Goal: Transaction & Acquisition: Purchase product/service

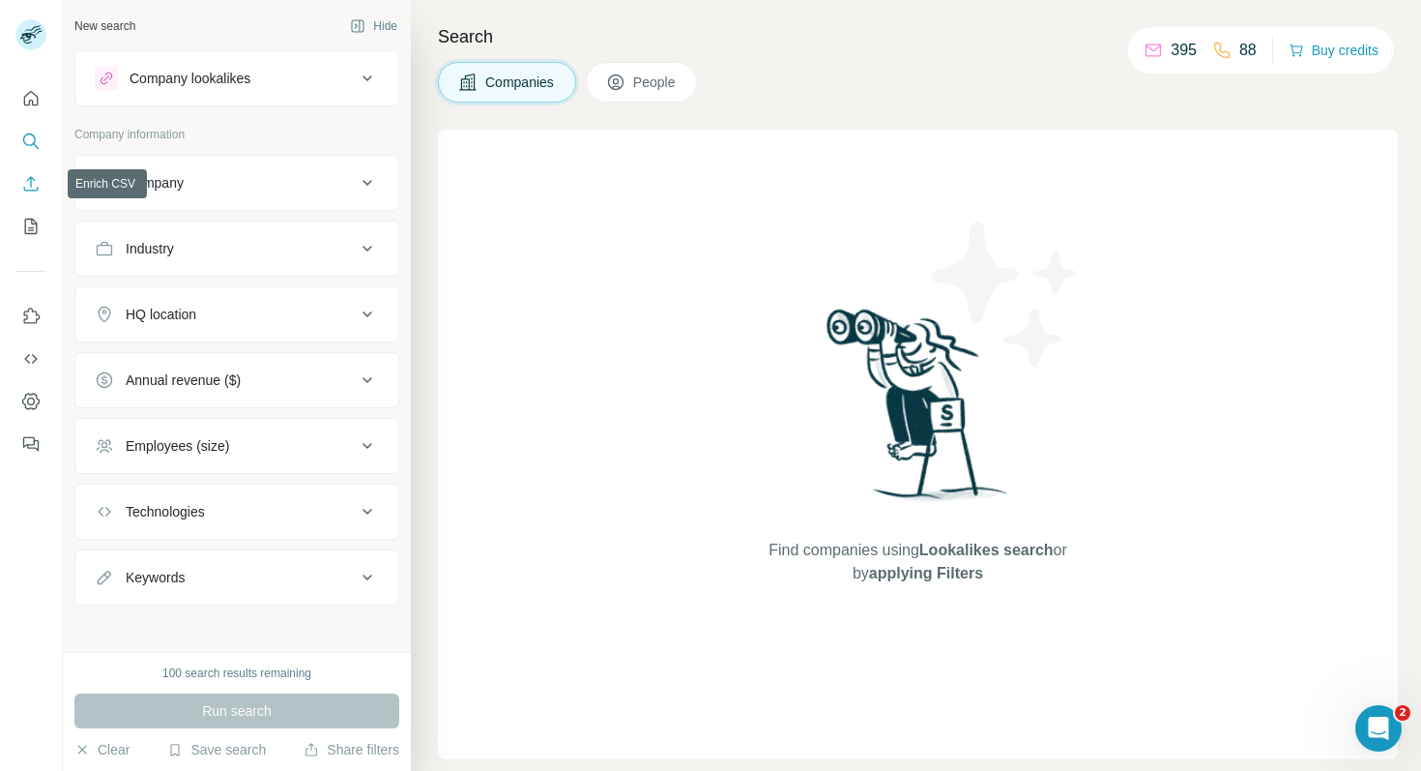
click at [23, 176] on icon "Enrich CSV" at bounding box center [30, 183] width 19 height 19
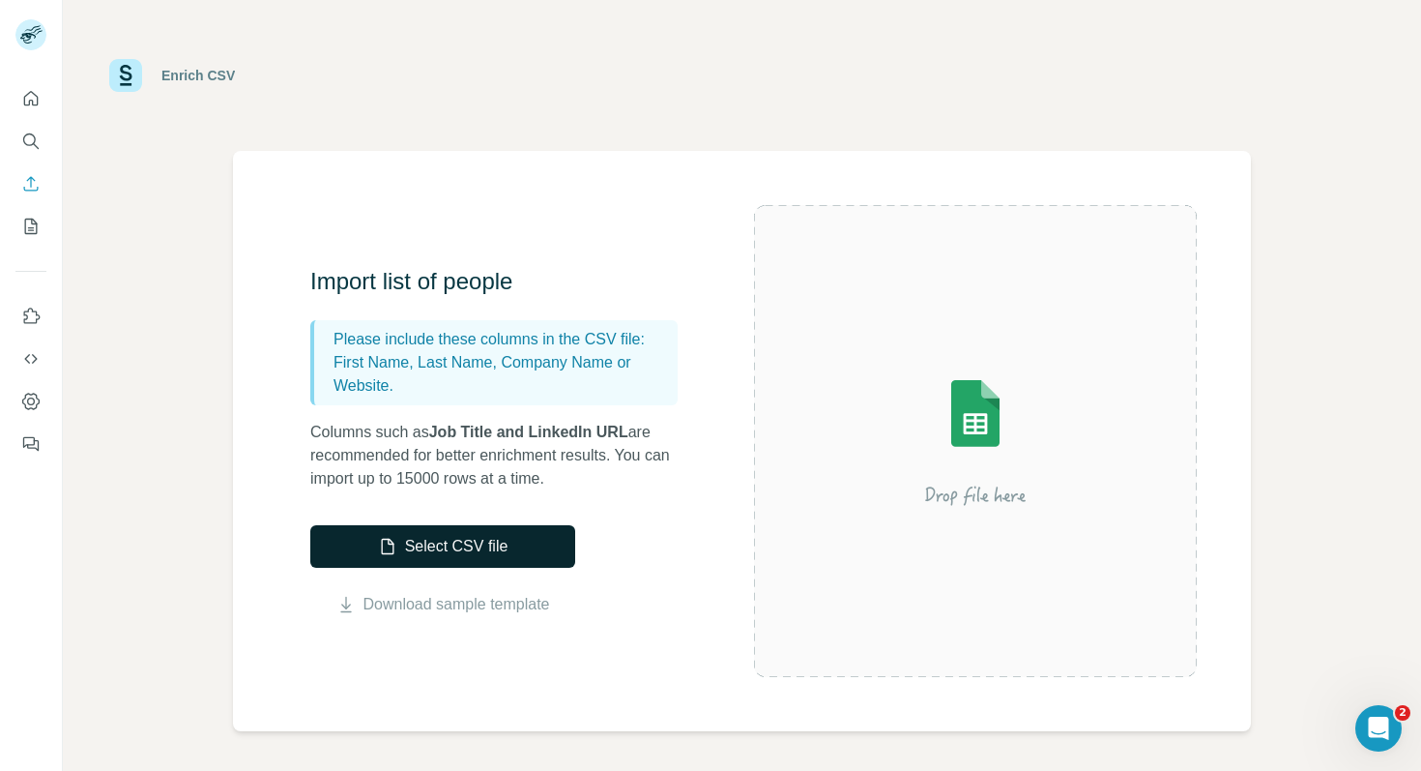
click at [405, 535] on button "Select CSV file" at bounding box center [442, 546] width 265 height 43
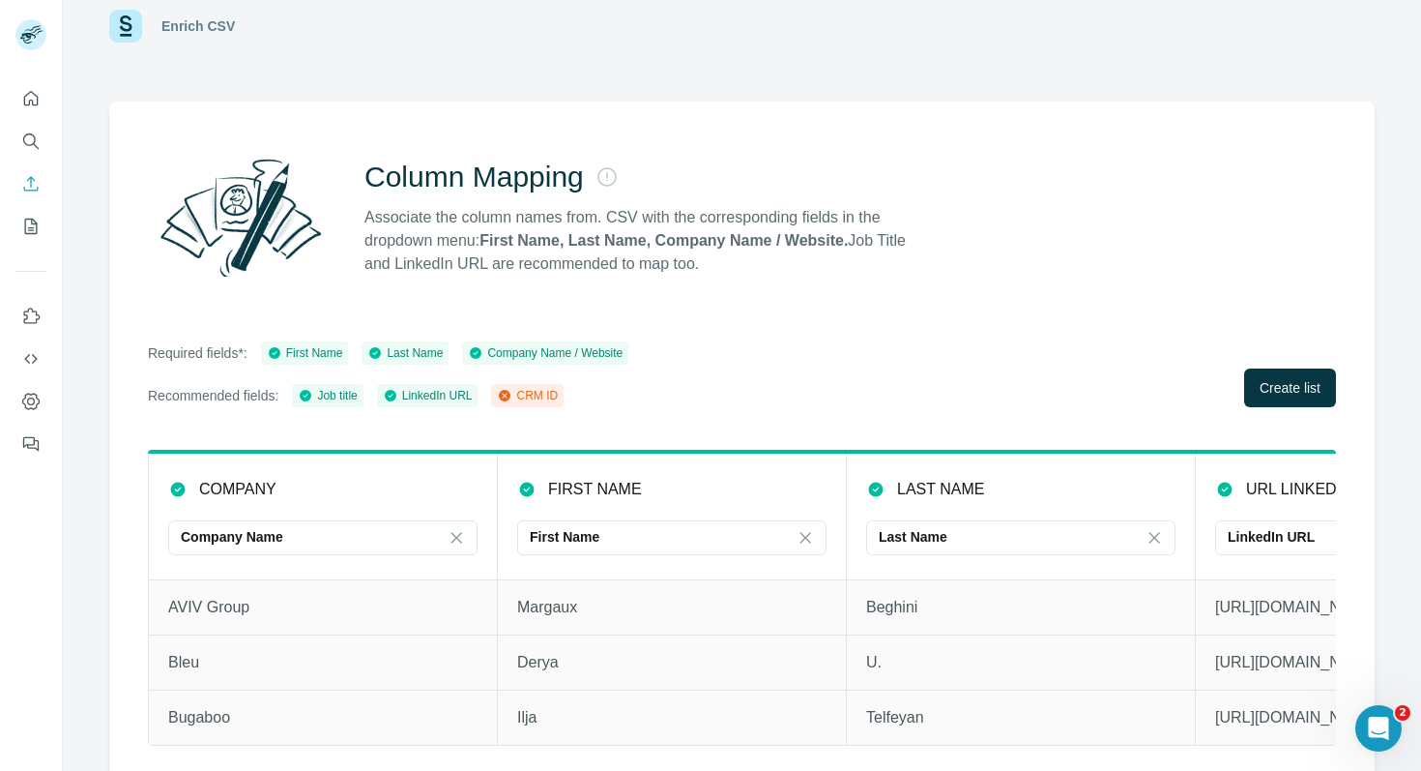
scroll to position [58, 0]
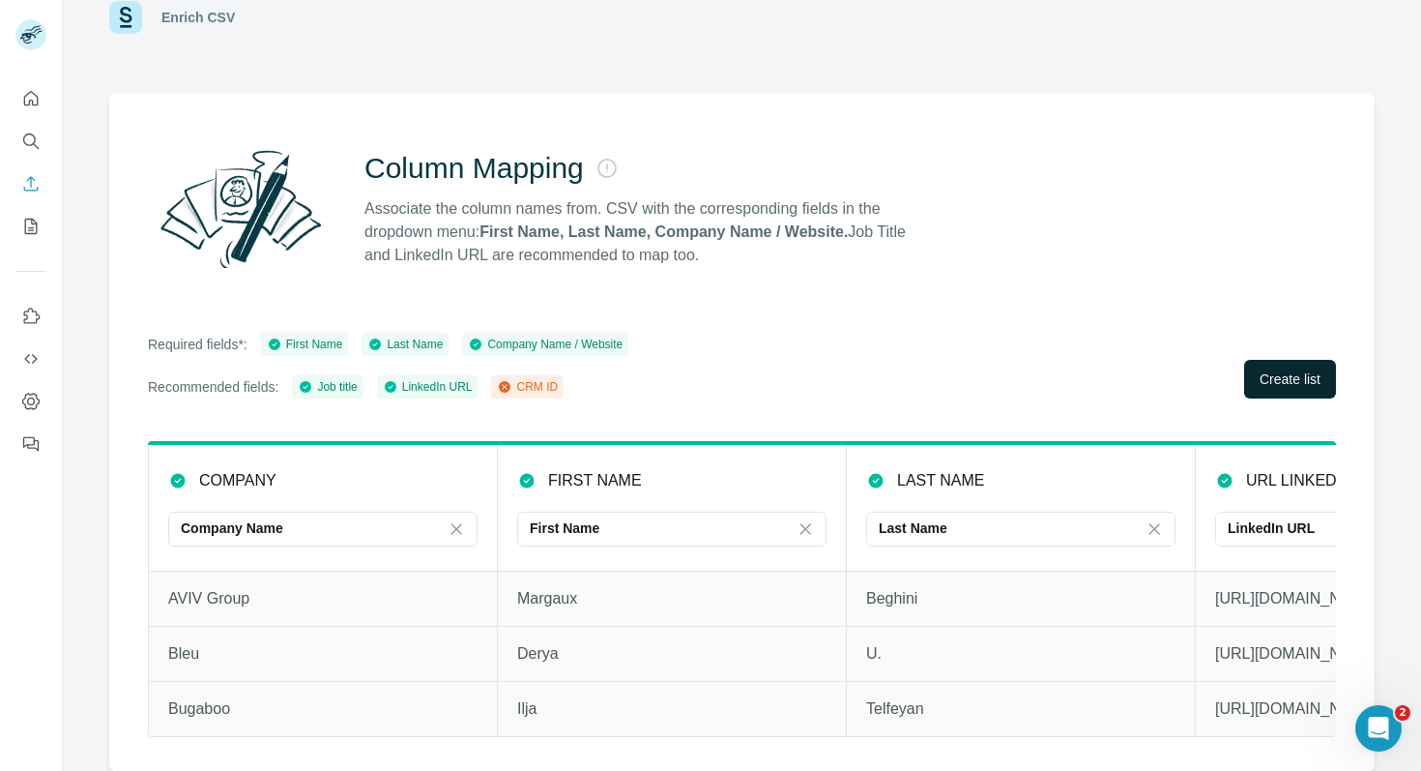
click at [1290, 384] on span "Create list" at bounding box center [1290, 378] width 61 height 19
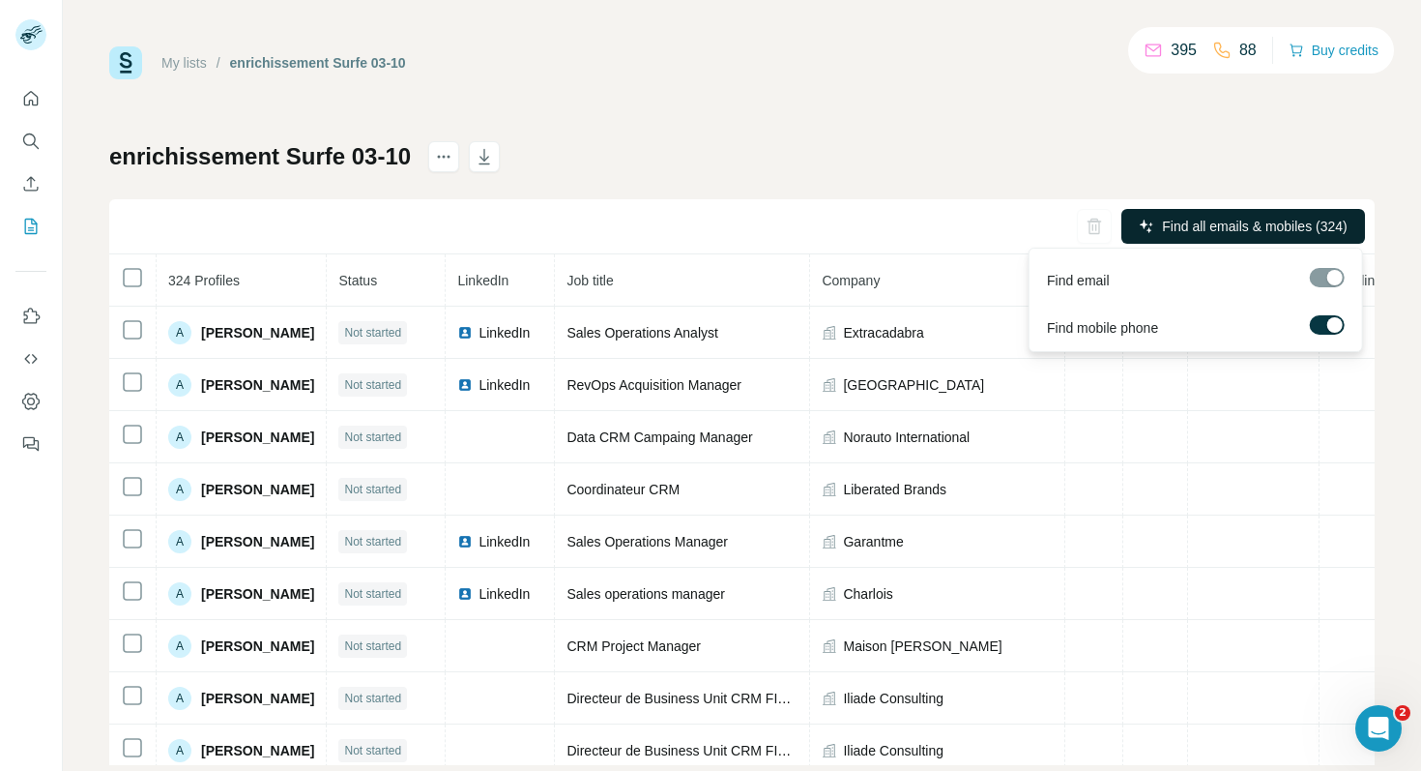
click at [1229, 217] on span "Find all emails & mobiles (324)" at bounding box center [1254, 226] width 185 height 19
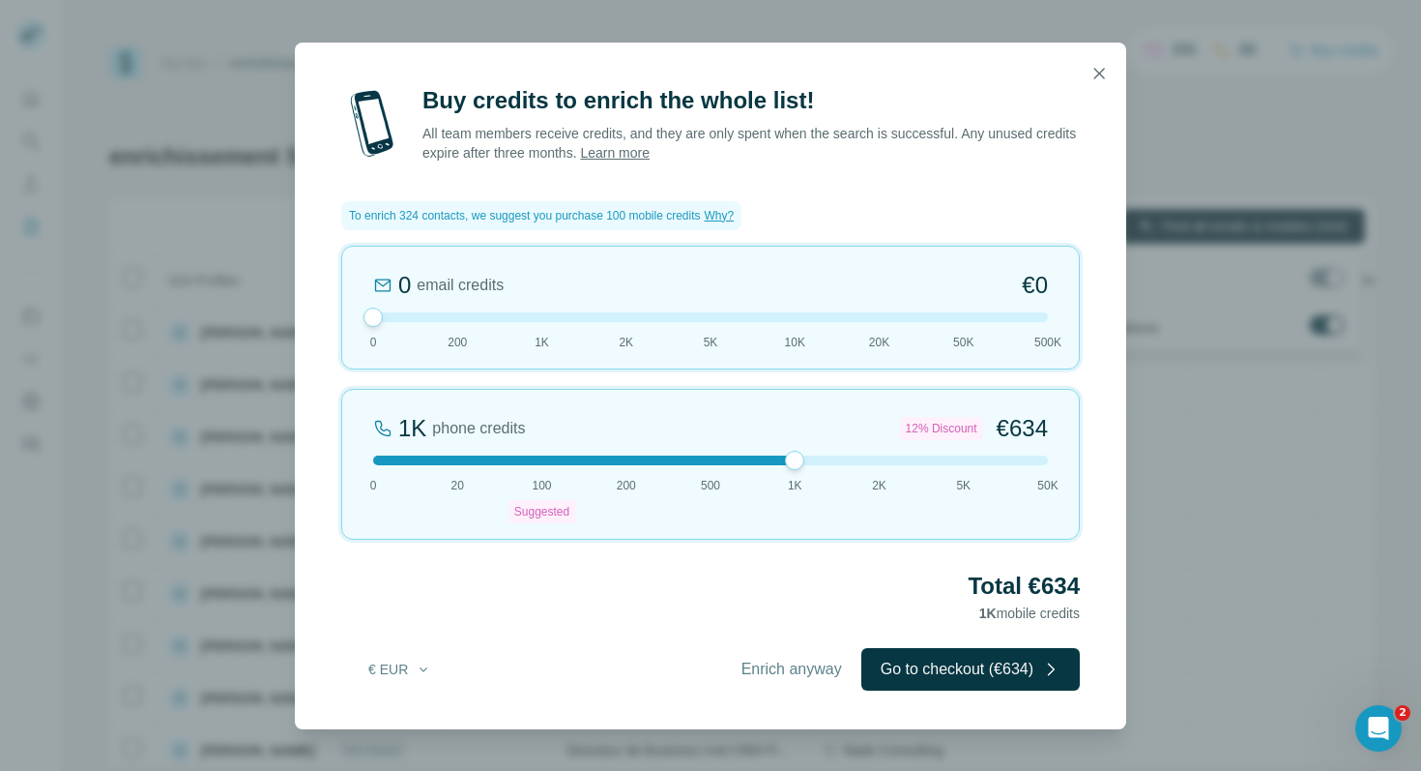
drag, startPoint x: 545, startPoint y: 460, endPoint x: 795, endPoint y: 458, distance: 249.5
click at [795, 458] on div at bounding box center [794, 460] width 19 height 19
drag, startPoint x: 373, startPoint y: 314, endPoint x: 300, endPoint y: 323, distance: 74.0
click at [300, 323] on div "Buy credits to enrich the whole list! All team members receive credits, and the…" at bounding box center [710, 407] width 831 height 644
click at [927, 661] on button "Go to checkout (€634)" at bounding box center [970, 669] width 219 height 43
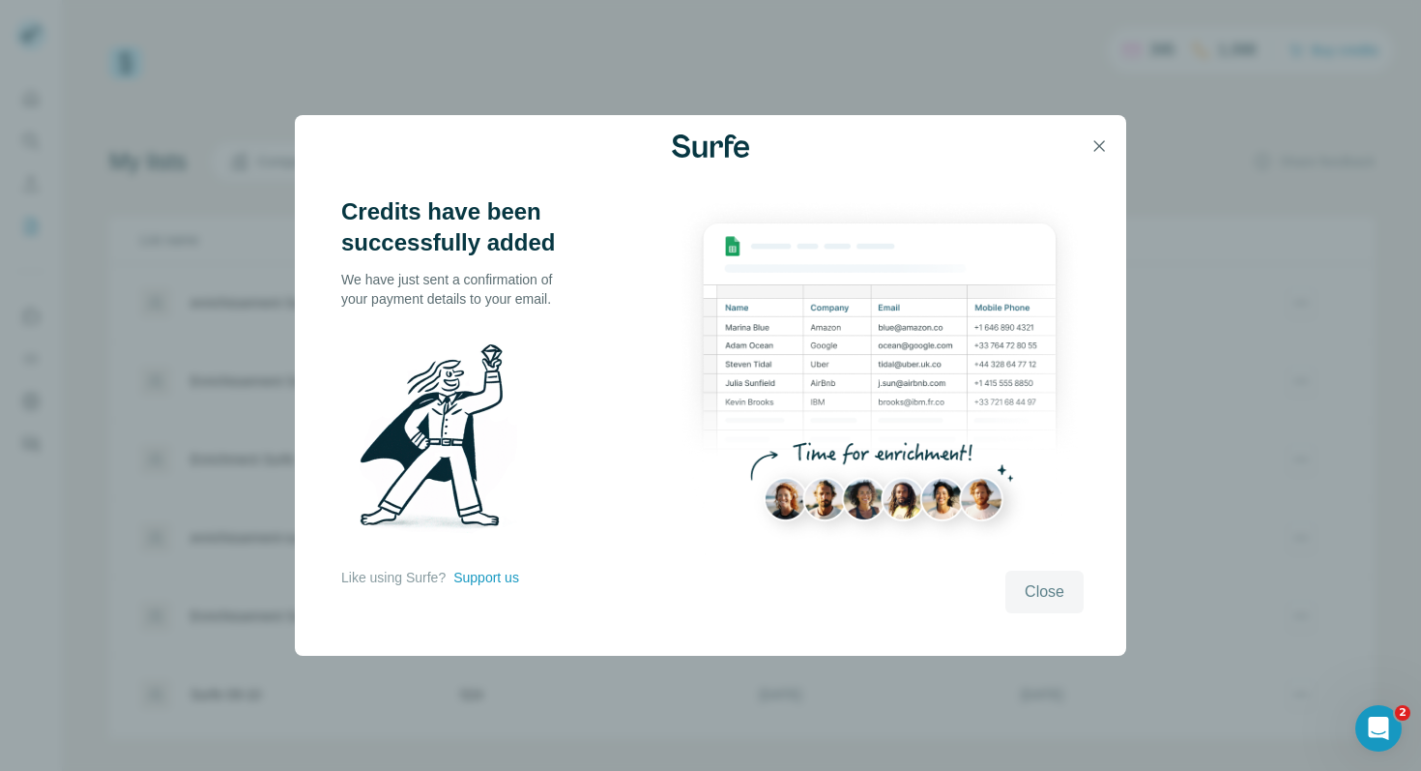
click at [1065, 591] on button "Close" at bounding box center [1045, 591] width 78 height 43
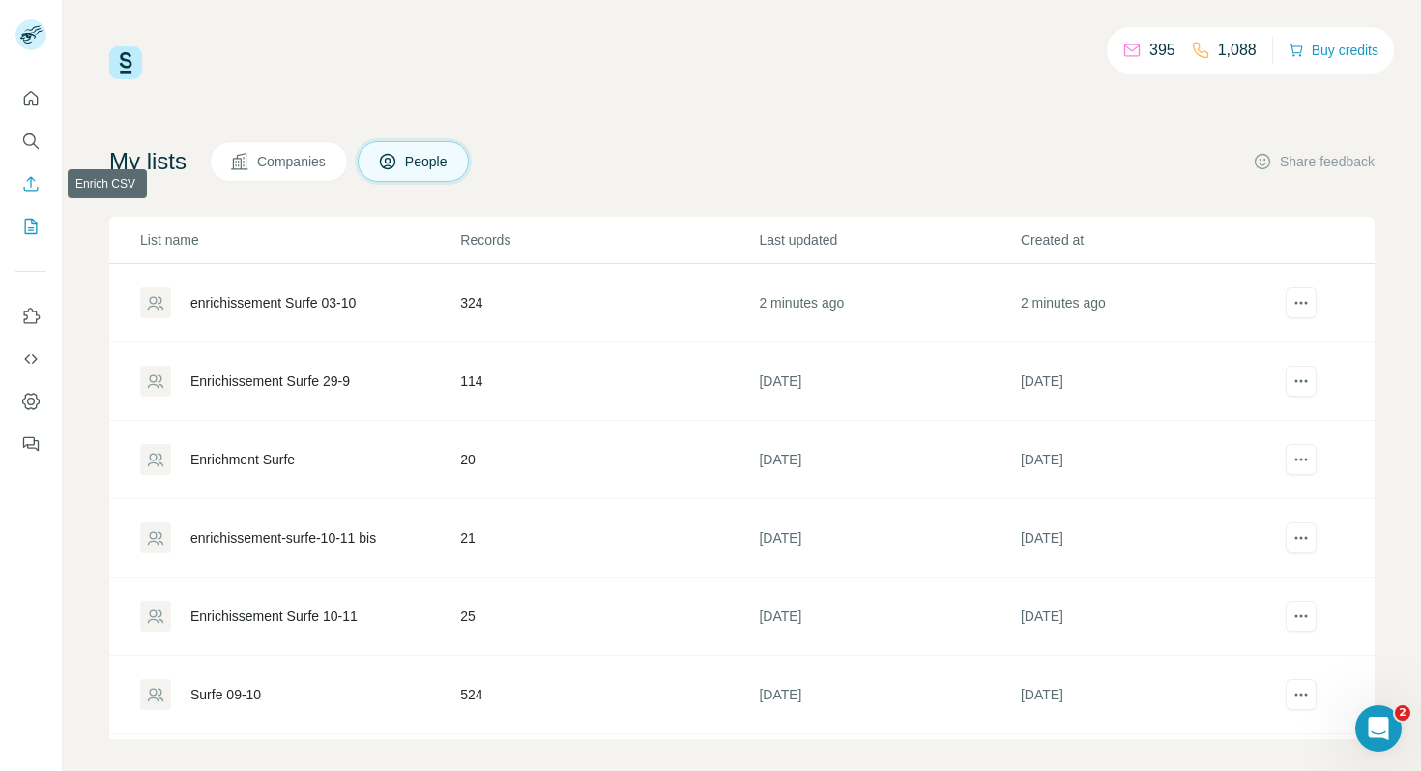
click at [32, 179] on icon "Enrich CSV" at bounding box center [30, 183] width 19 height 19
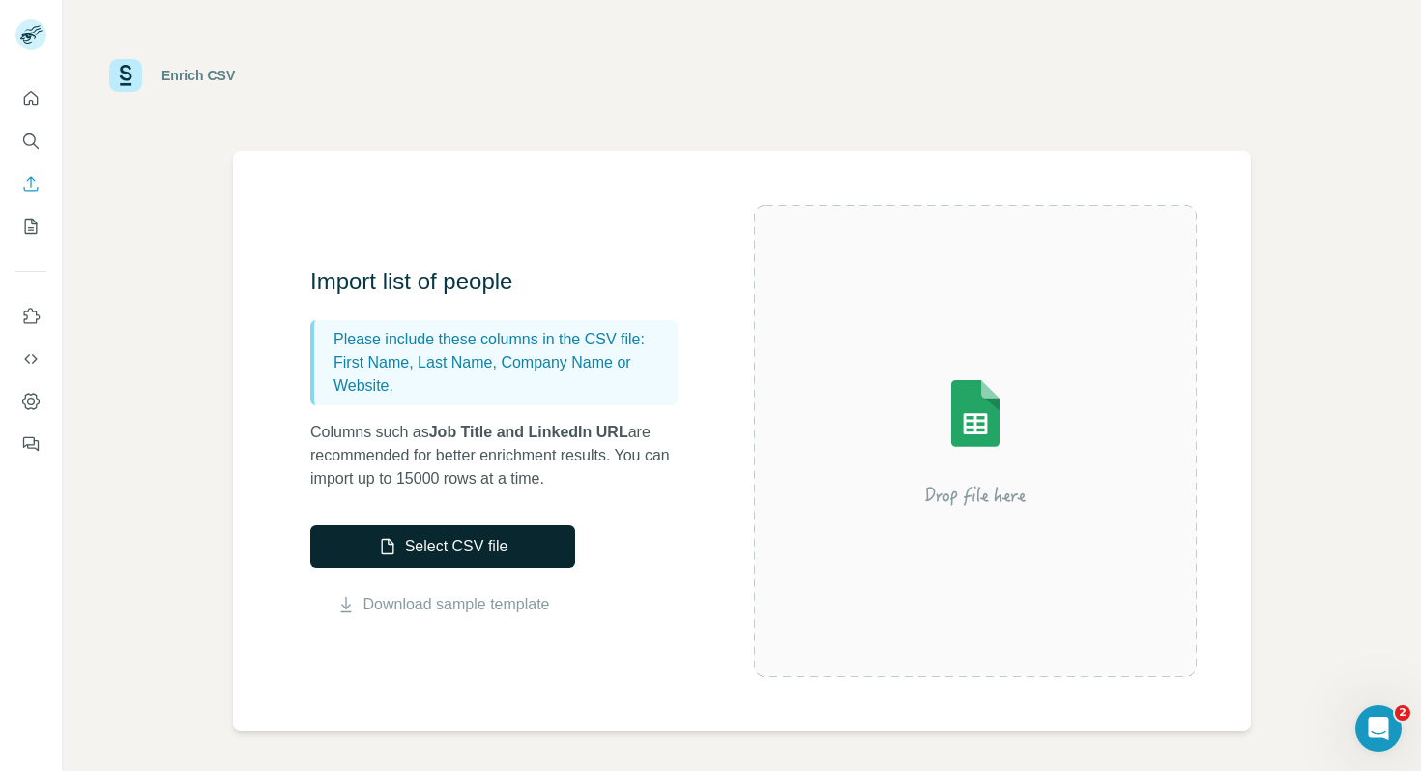
click at [441, 541] on button "Select CSV file" at bounding box center [442, 546] width 265 height 43
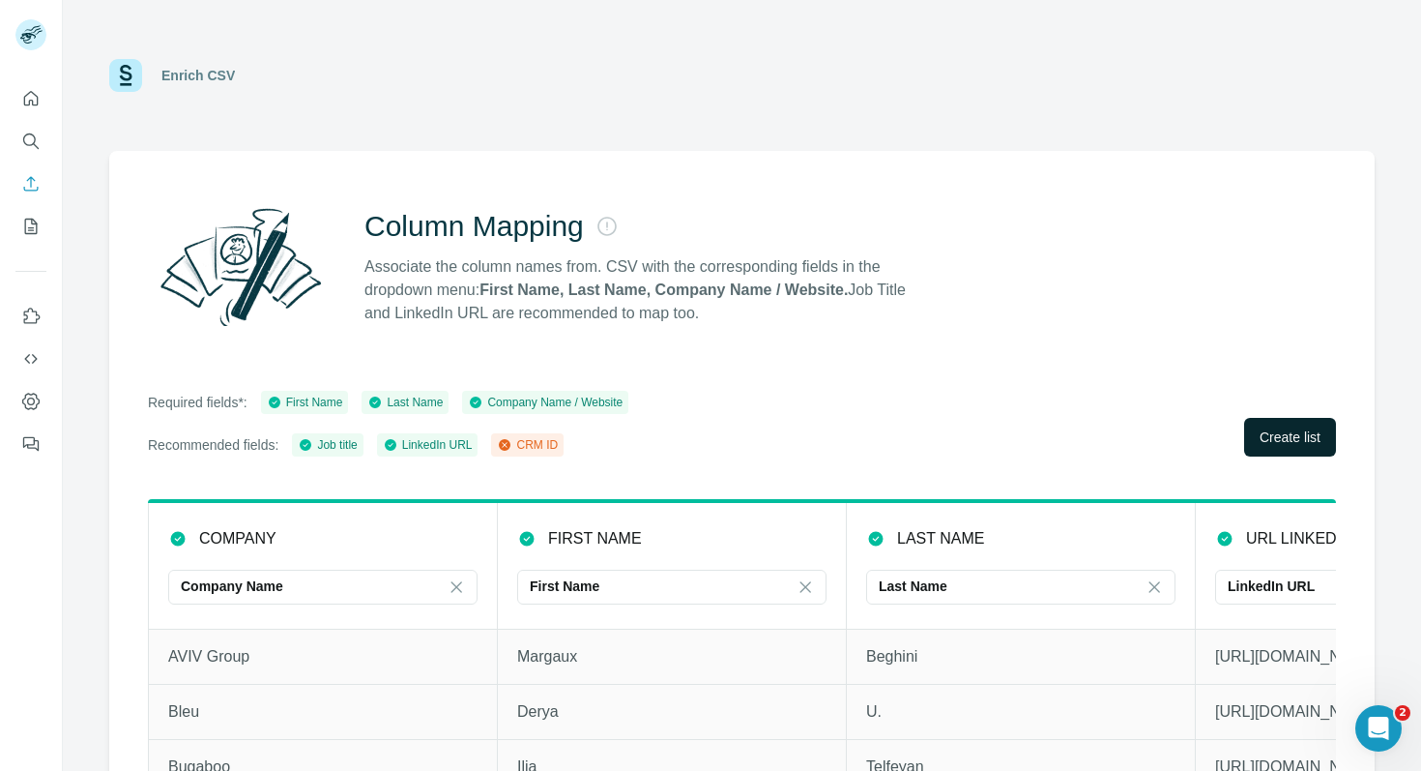
click at [1308, 440] on span "Create list" at bounding box center [1290, 436] width 61 height 19
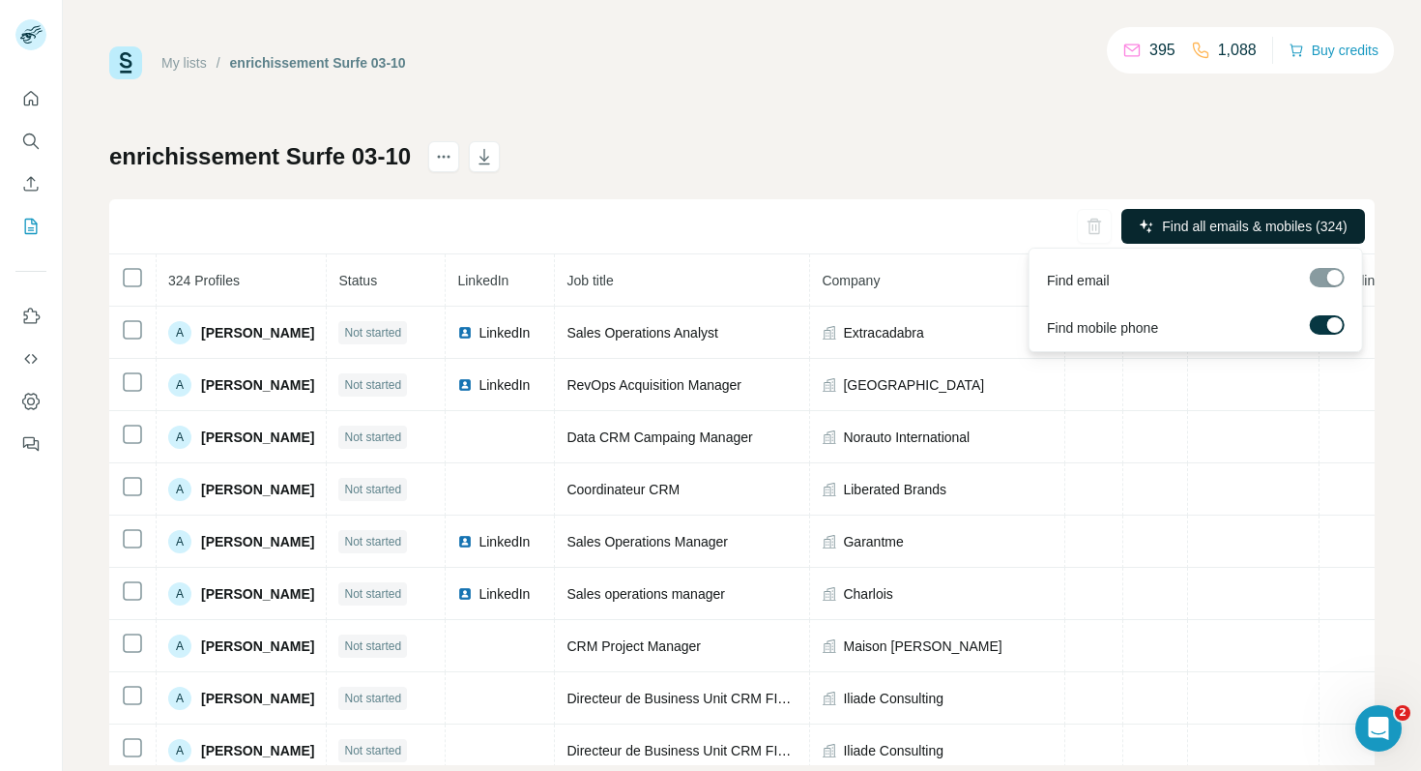
click at [1273, 230] on span "Find all emails & mobiles (324)" at bounding box center [1254, 226] width 185 height 19
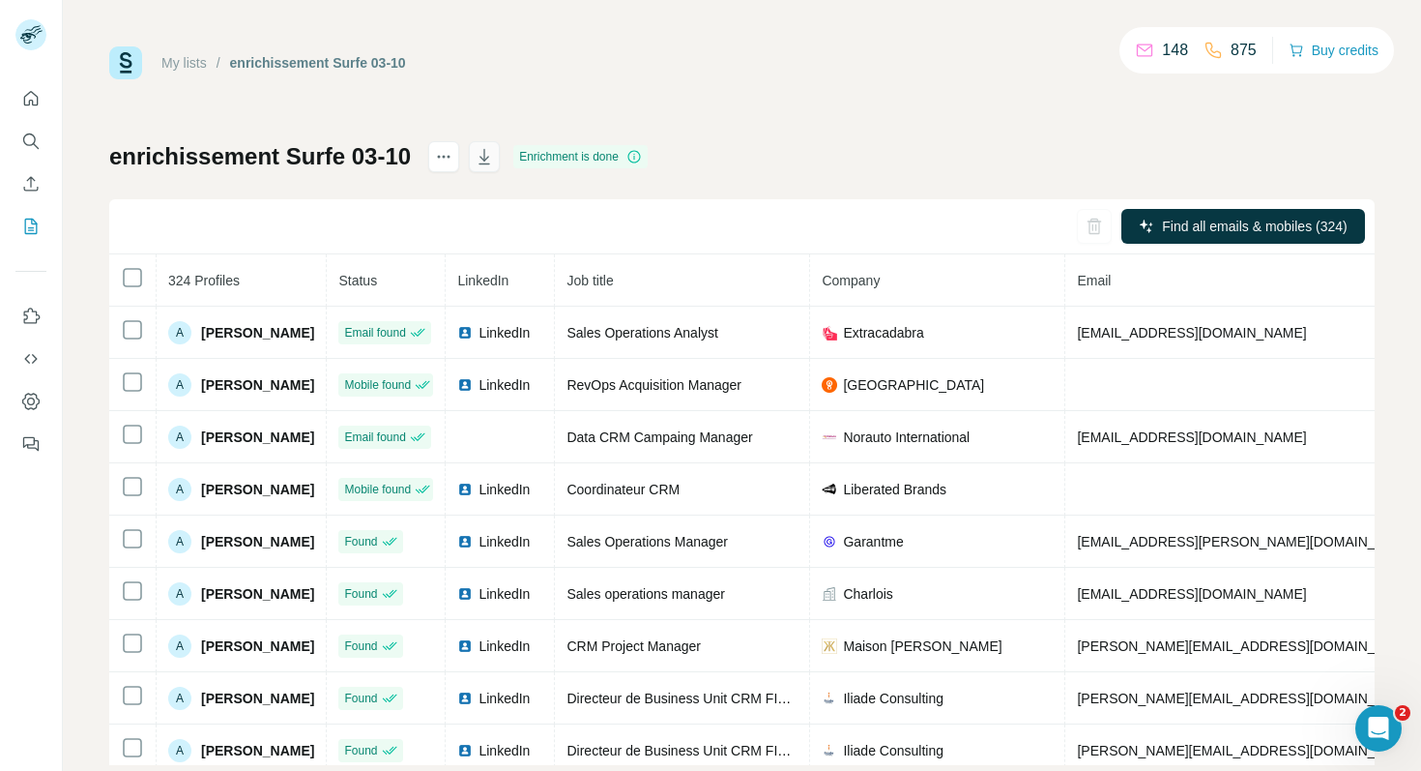
click at [486, 158] on icon "button" at bounding box center [484, 156] width 19 height 19
